Goal: Information Seeking & Learning: Learn about a topic

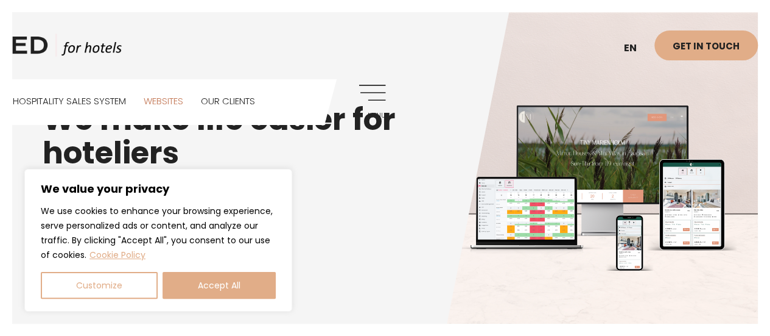
click at [166, 103] on link "Websites" at bounding box center [164, 100] width 40 height 43
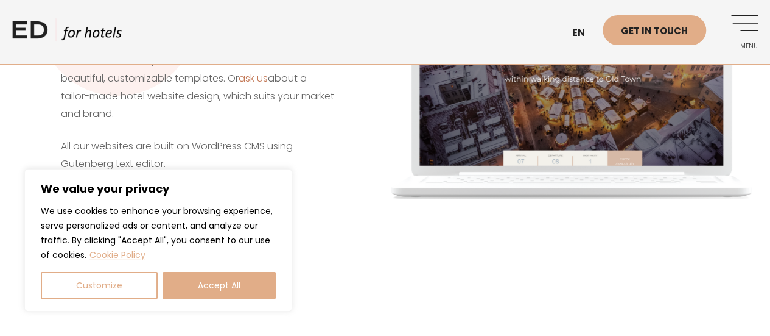
scroll to position [244, 0]
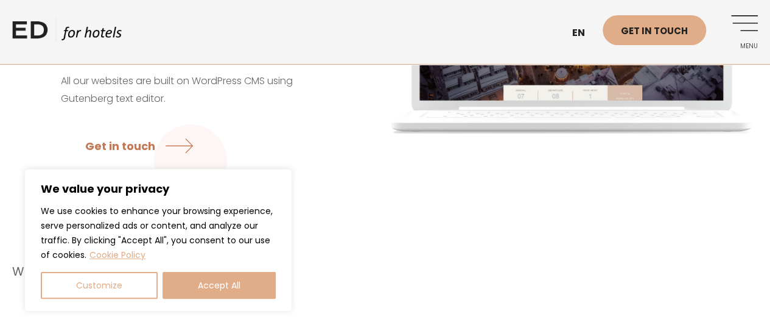
drag, startPoint x: 209, startPoint y: 288, endPoint x: 211, endPoint y: 280, distance: 8.6
click at [210, 288] on button "Accept All" at bounding box center [219, 285] width 113 height 27
checkbox input "true"
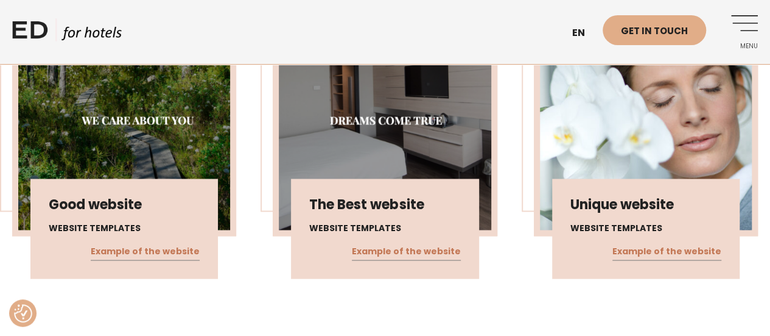
scroll to position [771, 0]
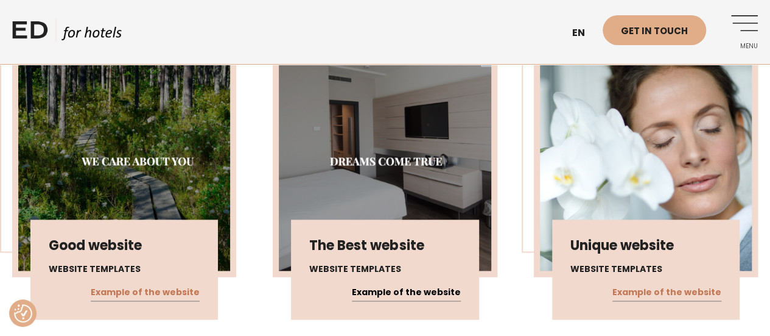
click at [412, 284] on link "Example of the website" at bounding box center [406, 292] width 109 height 16
click at [171, 284] on link "Example of the website" at bounding box center [145, 292] width 109 height 16
click at [634, 138] on img at bounding box center [646, 161] width 212 height 218
click at [675, 284] on link "Example of the website" at bounding box center [667, 292] width 109 height 16
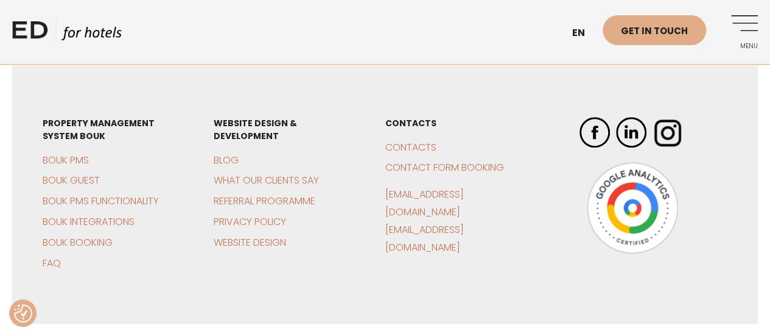
scroll to position [364, 0]
